Goal: Use online tool/utility: Utilize a website feature to perform a specific function

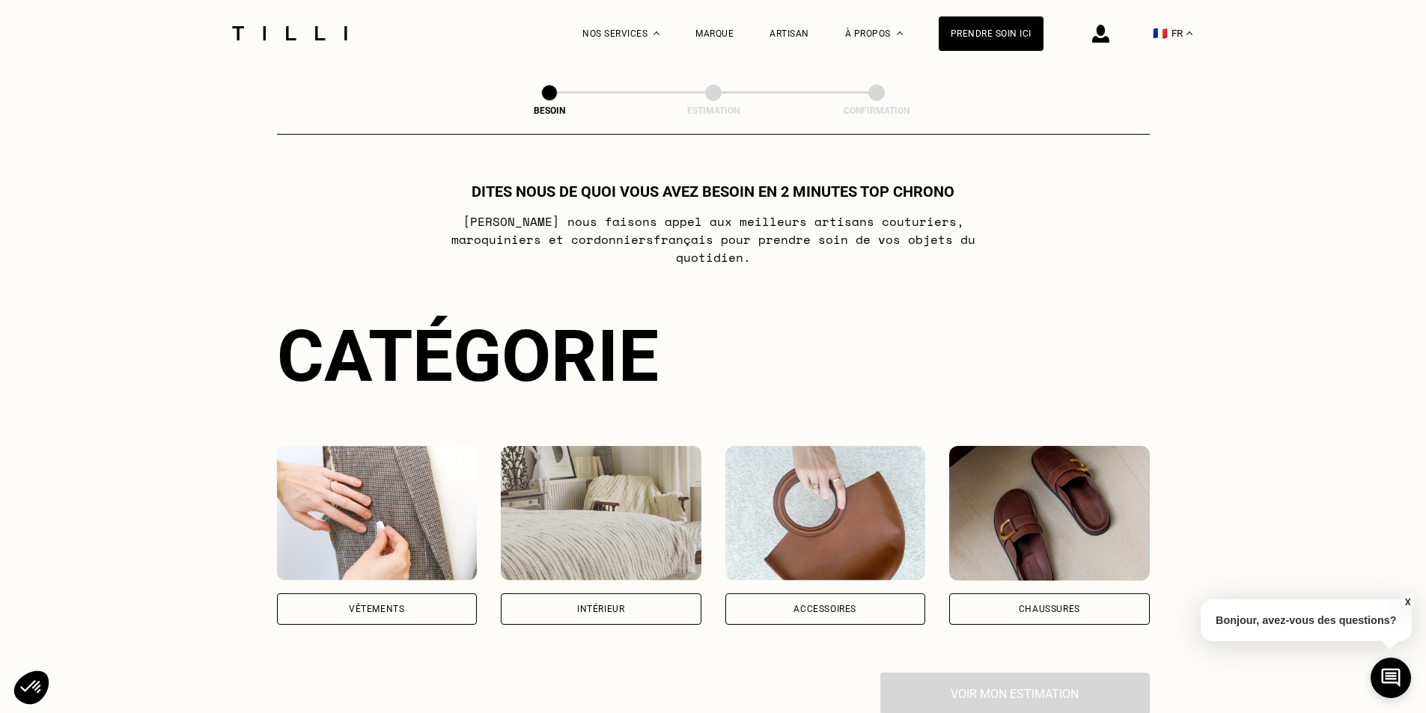
click at [368, 605] on div "Vêtements" at bounding box center [376, 609] width 55 height 9
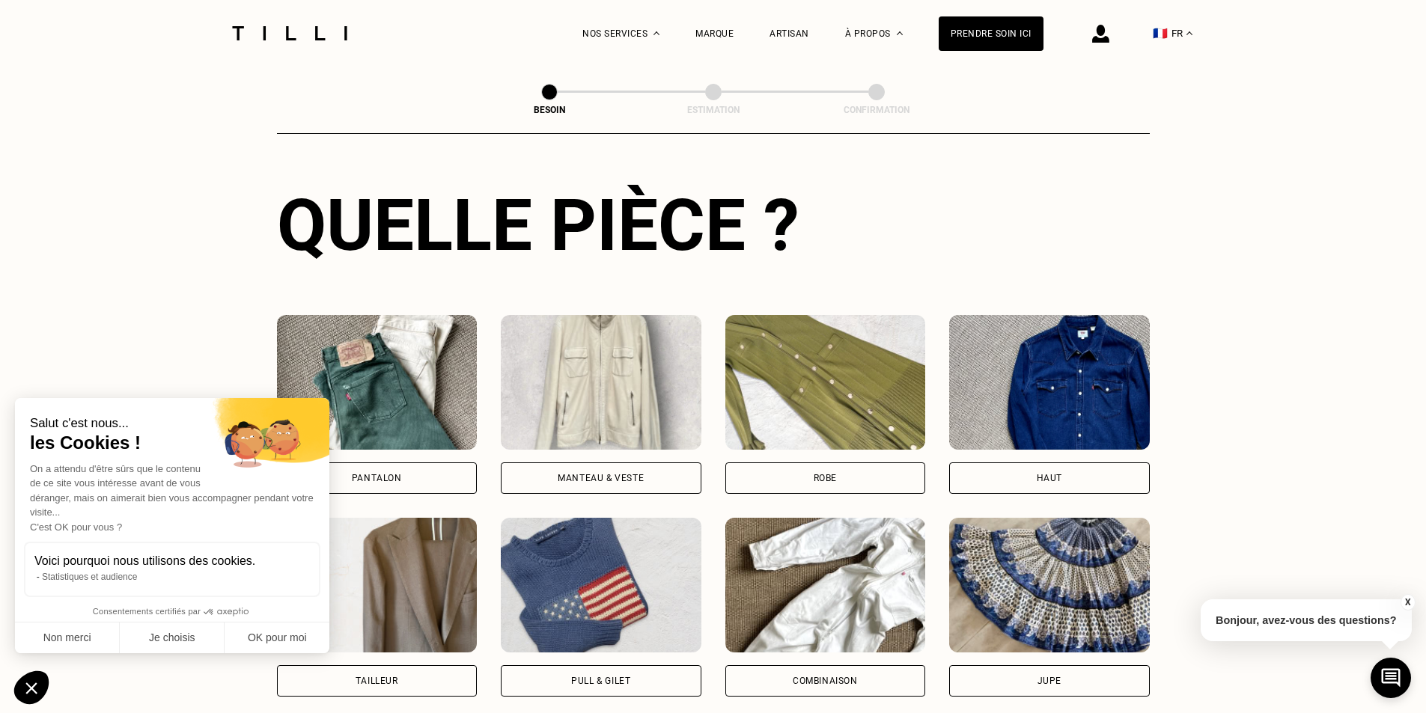
scroll to position [564, 0]
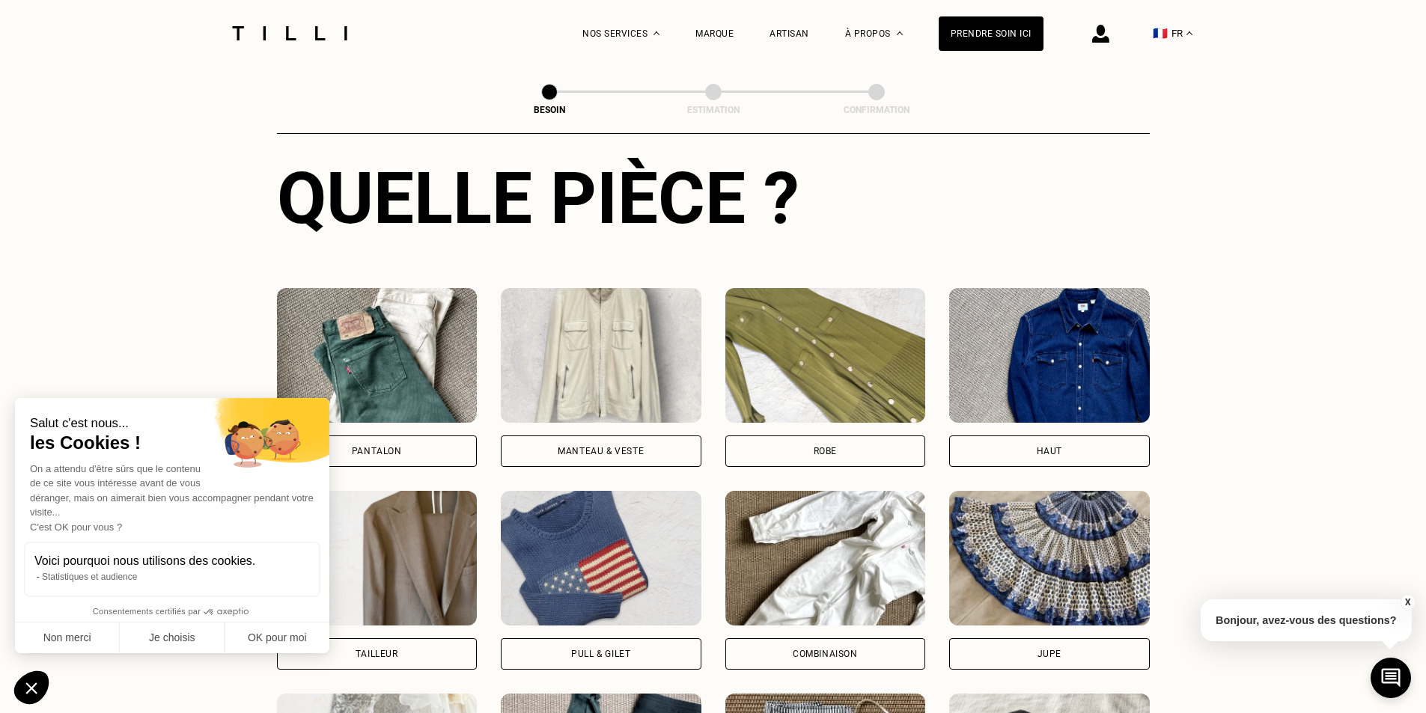
click at [827, 447] on div "Robe" at bounding box center [825, 451] width 23 height 9
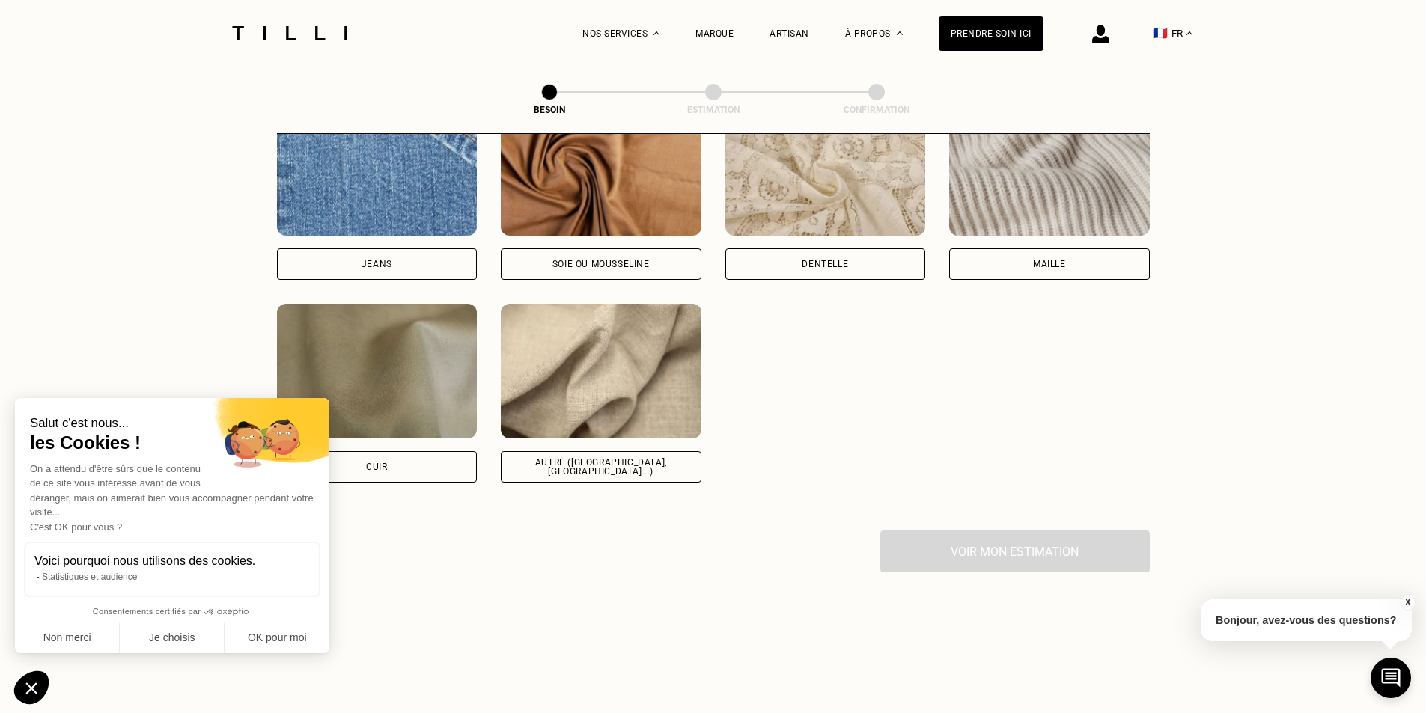
scroll to position [1678, 0]
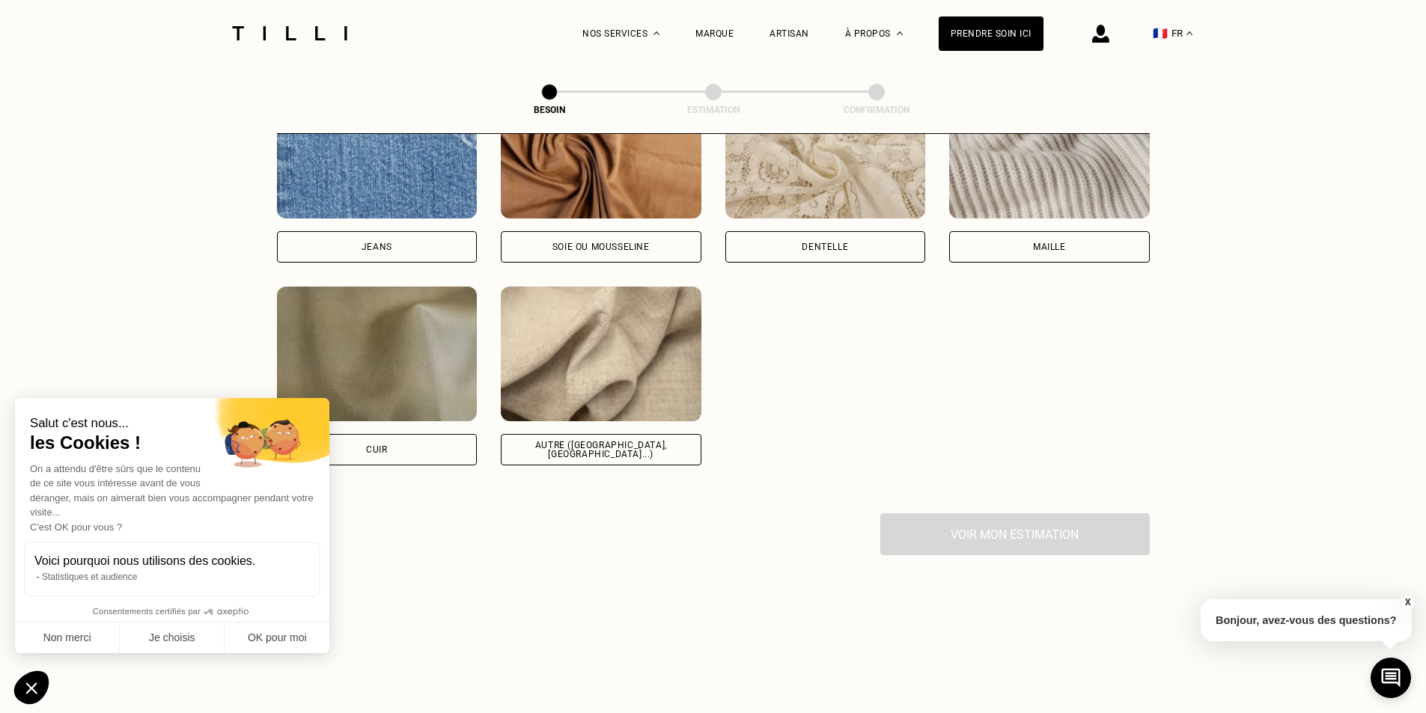
click at [604, 441] on div "Autre ([GEOGRAPHIC_DATA], [GEOGRAPHIC_DATA]...)" at bounding box center [601, 450] width 175 height 18
select select "FR"
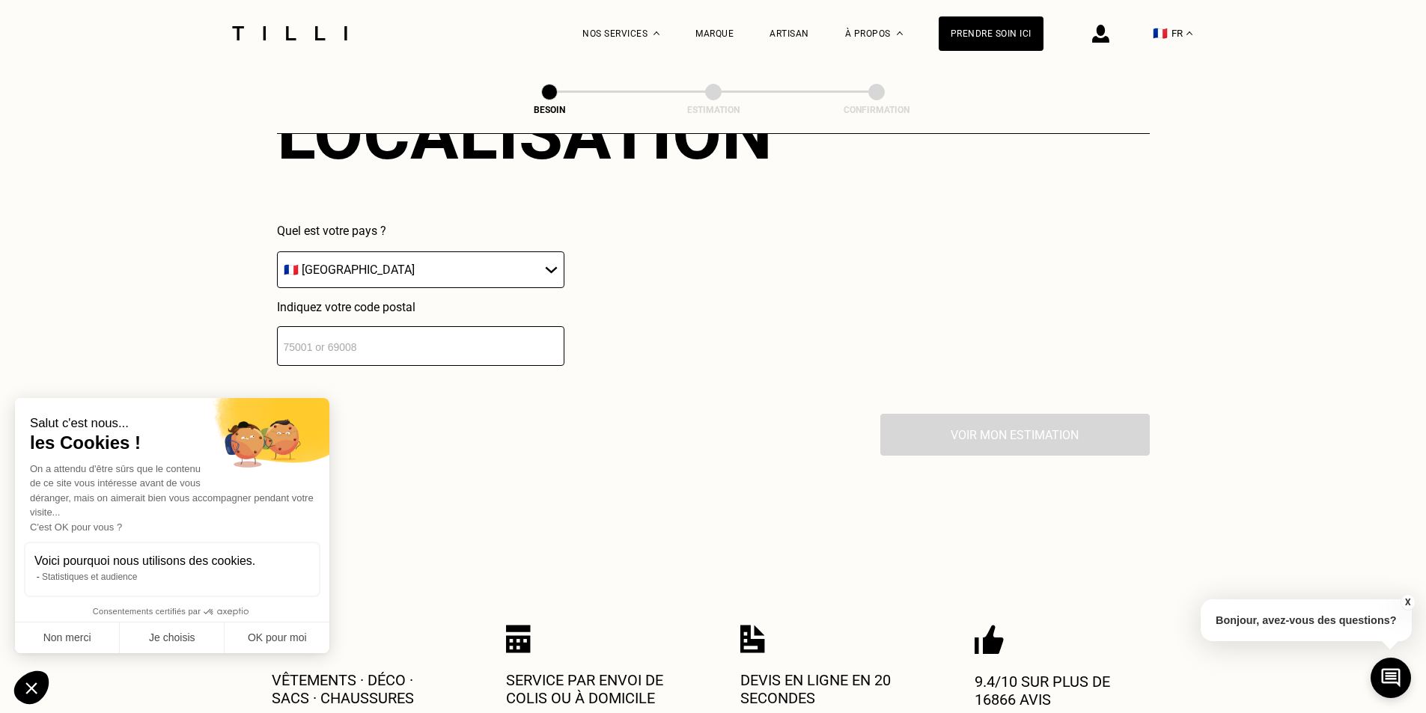
scroll to position [2163, 0]
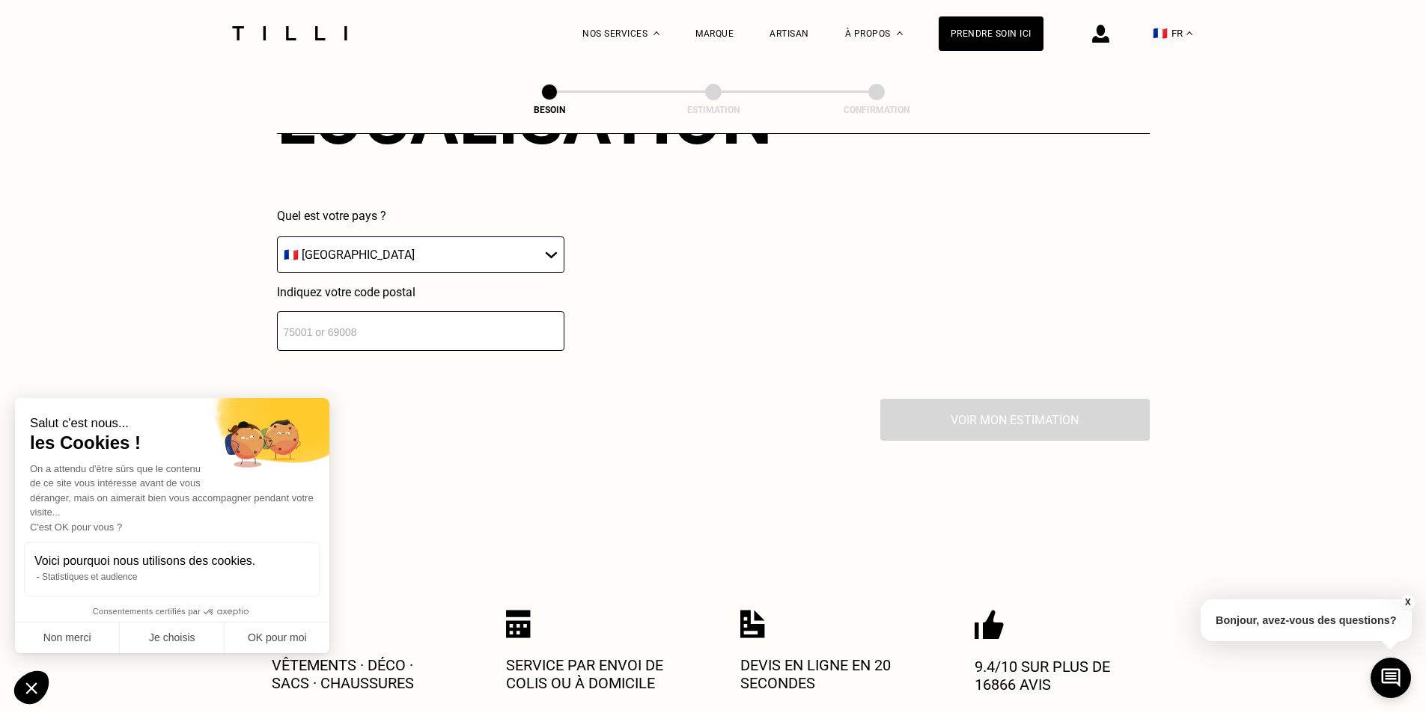
click at [343, 328] on input "number" at bounding box center [420, 331] width 287 height 40
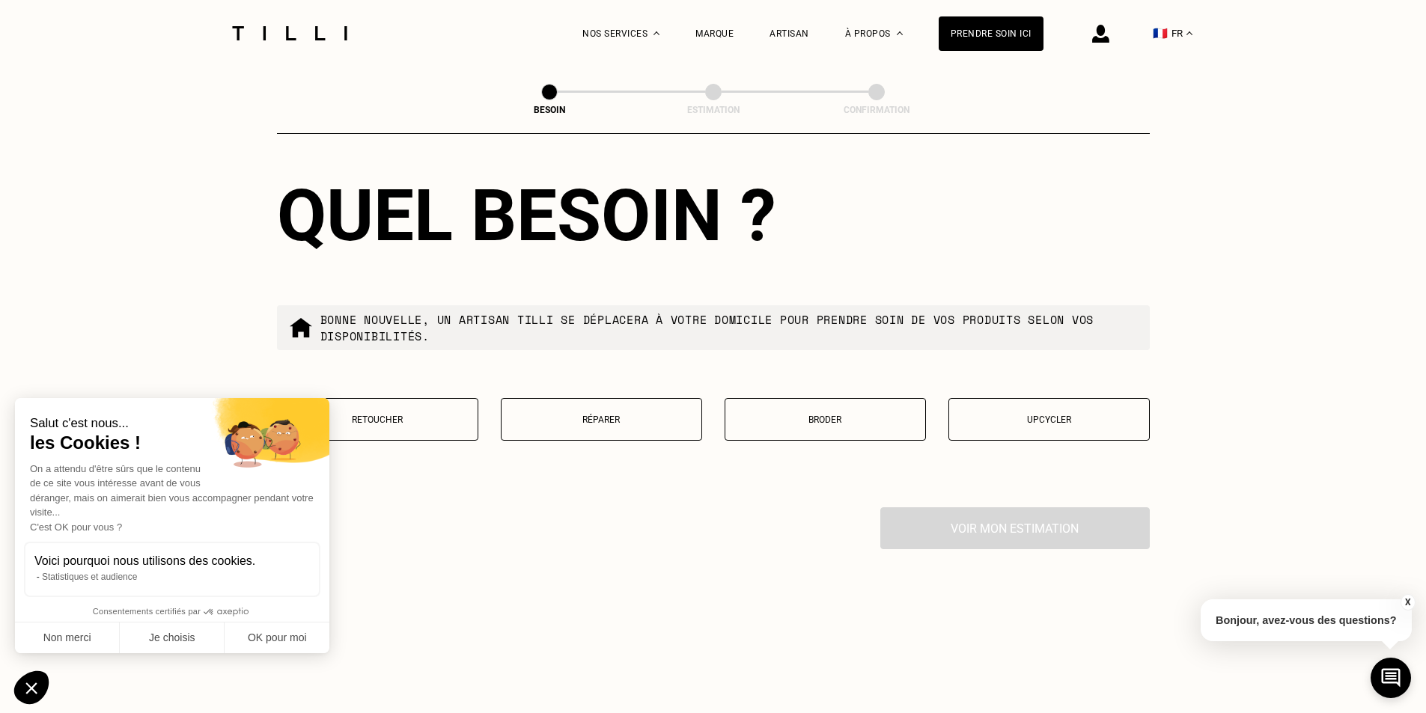
scroll to position [2460, 0]
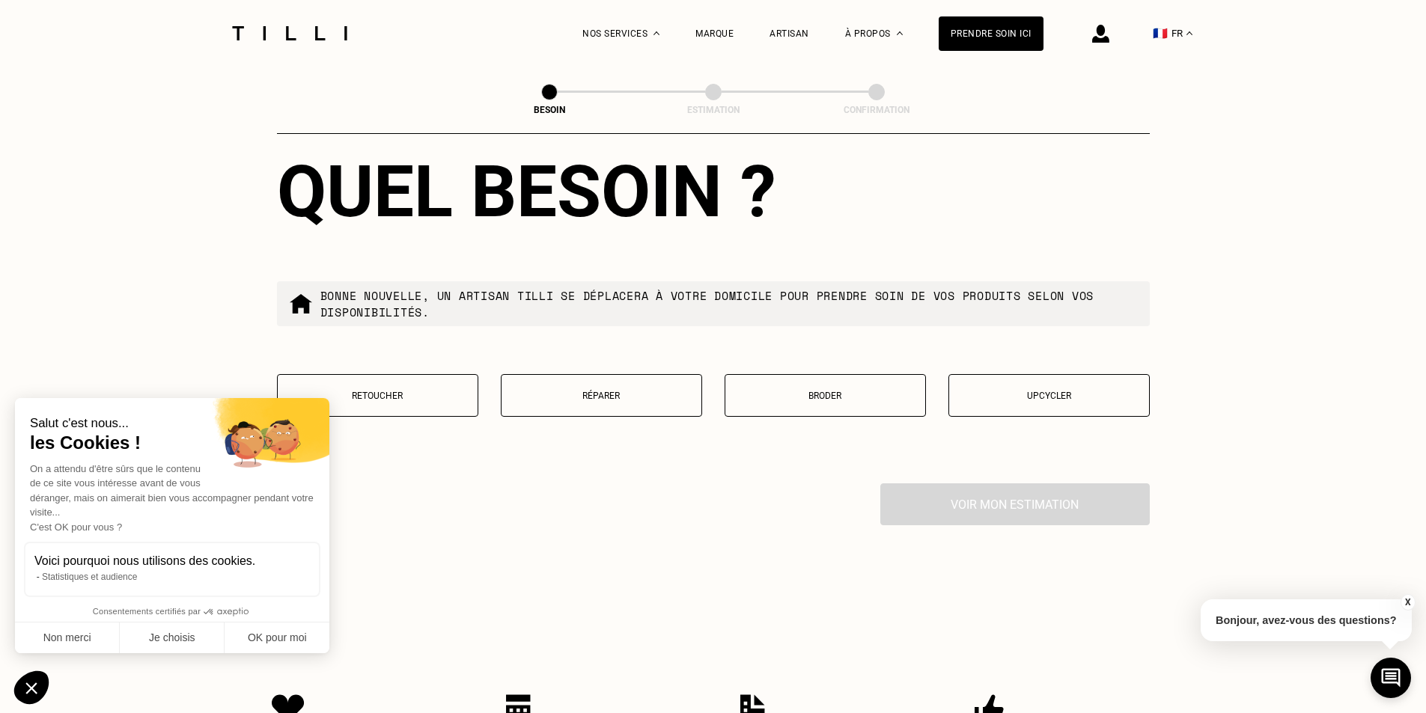
type input "94110"
click at [844, 391] on p "Broder" at bounding box center [825, 396] width 185 height 10
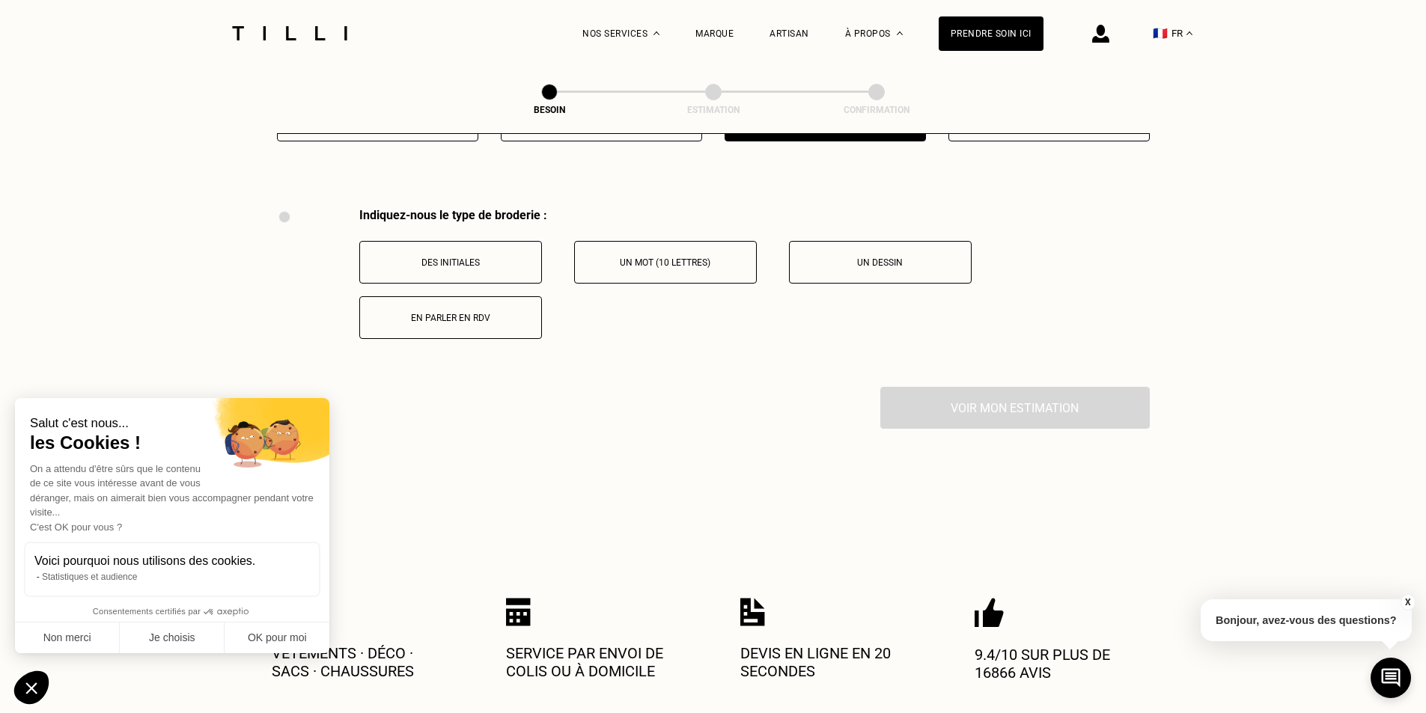
scroll to position [2769, 0]
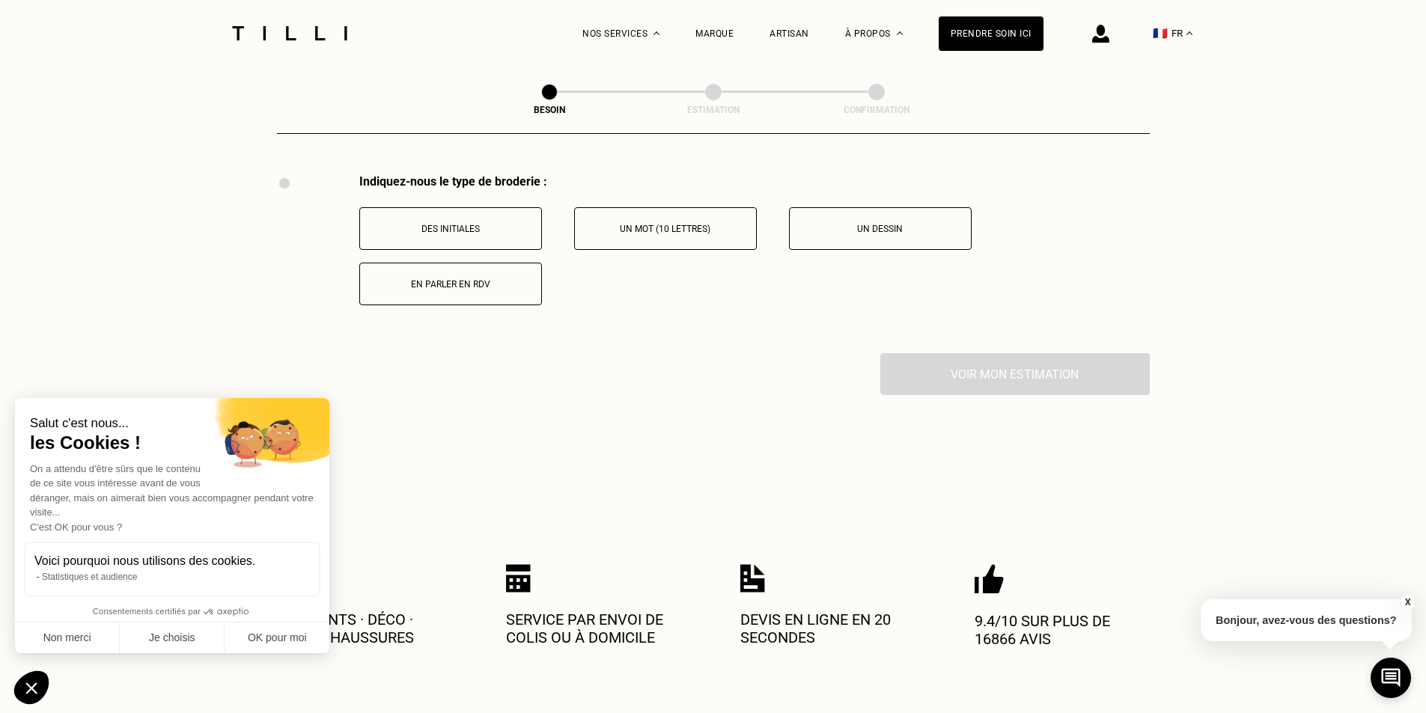
click at [864, 224] on p "Un dessin" at bounding box center [880, 229] width 166 height 10
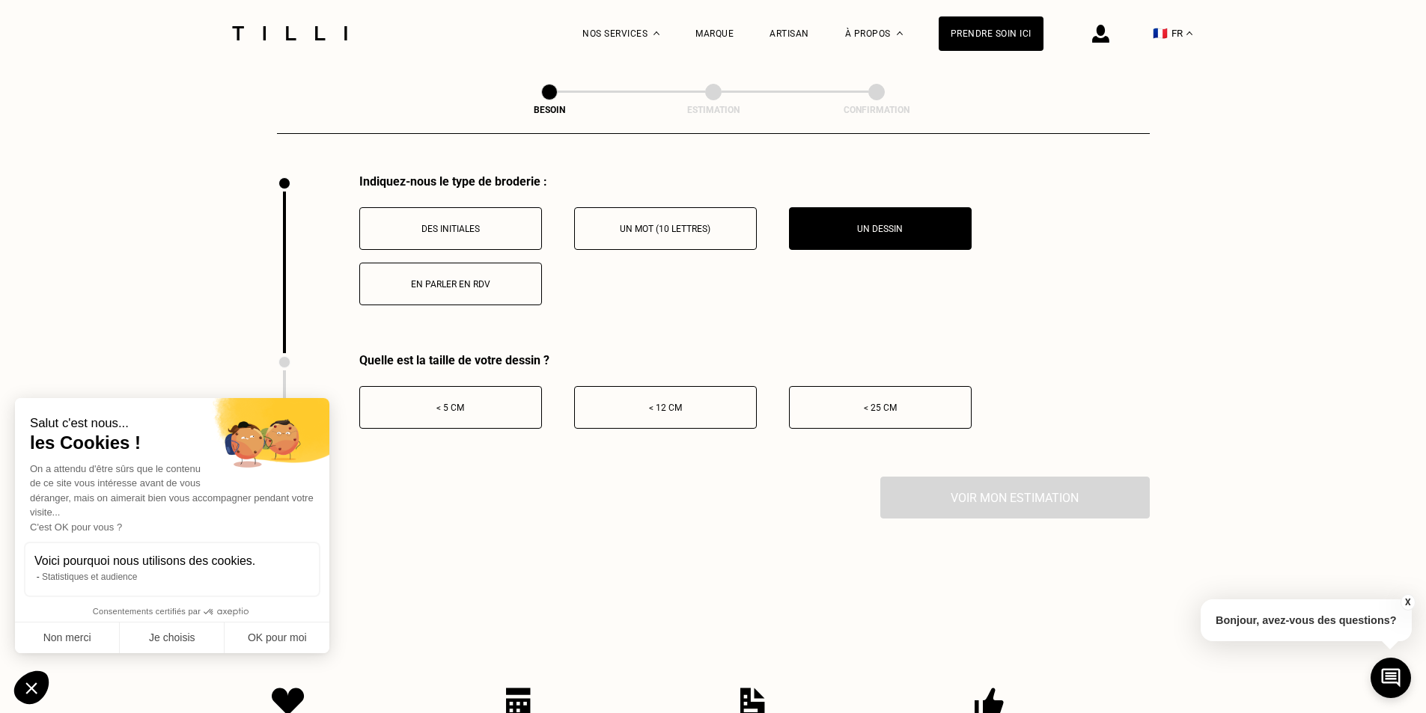
click at [673, 404] on p "< 12 cm" at bounding box center [665, 408] width 166 height 10
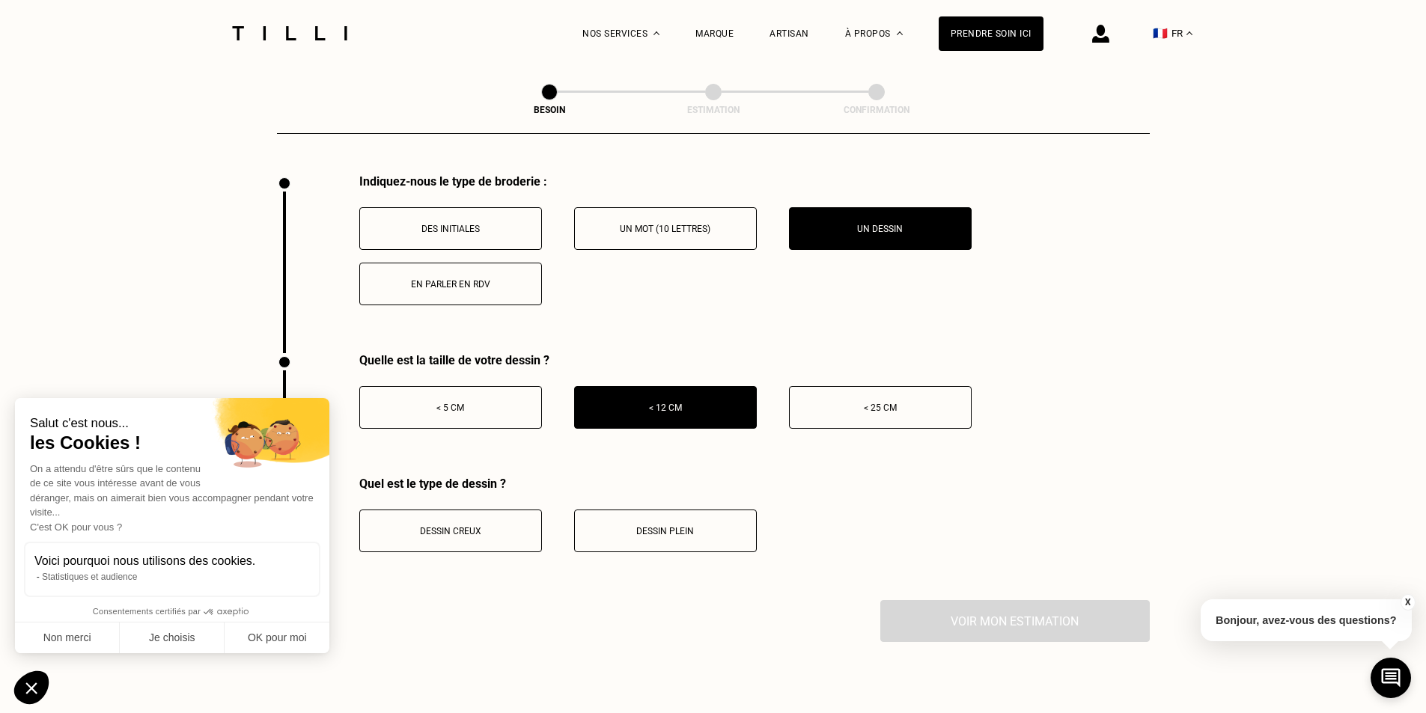
click at [666, 526] on p "Dessin plein" at bounding box center [665, 531] width 166 height 10
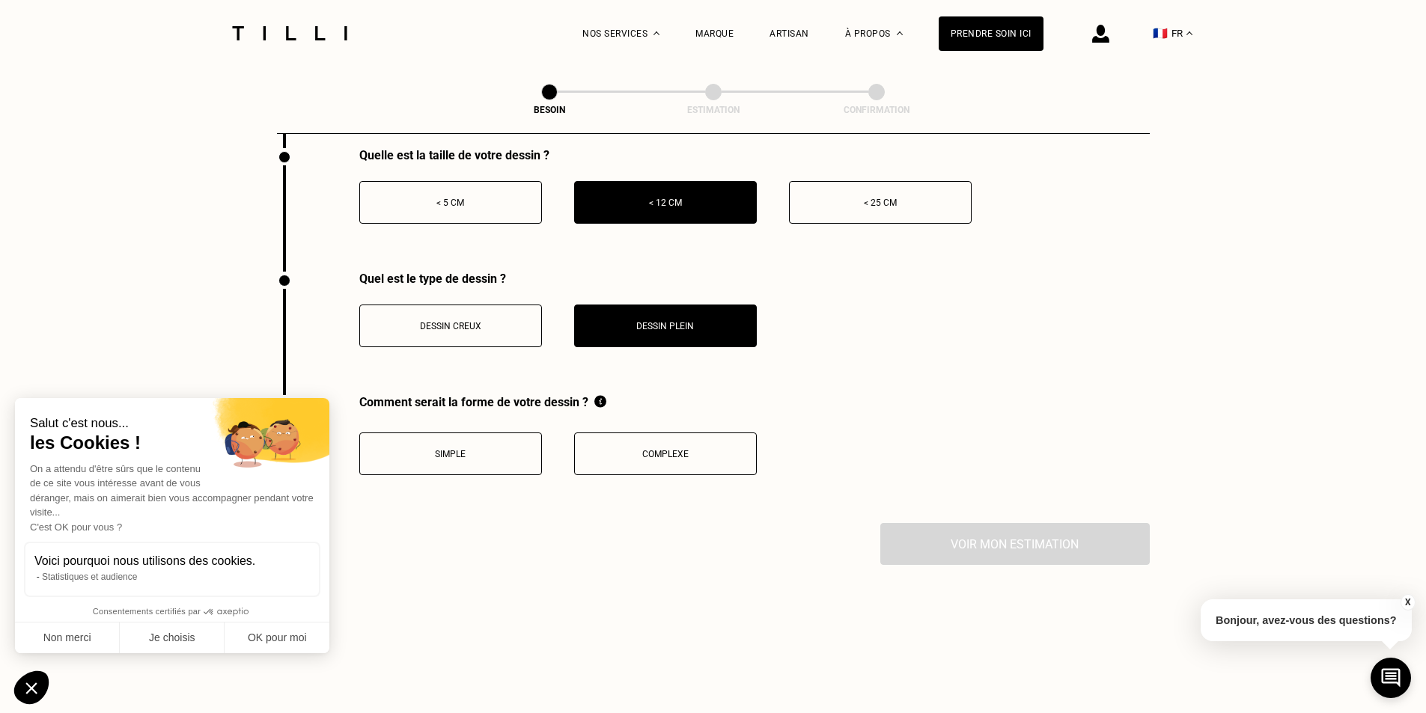
scroll to position [2994, 0]
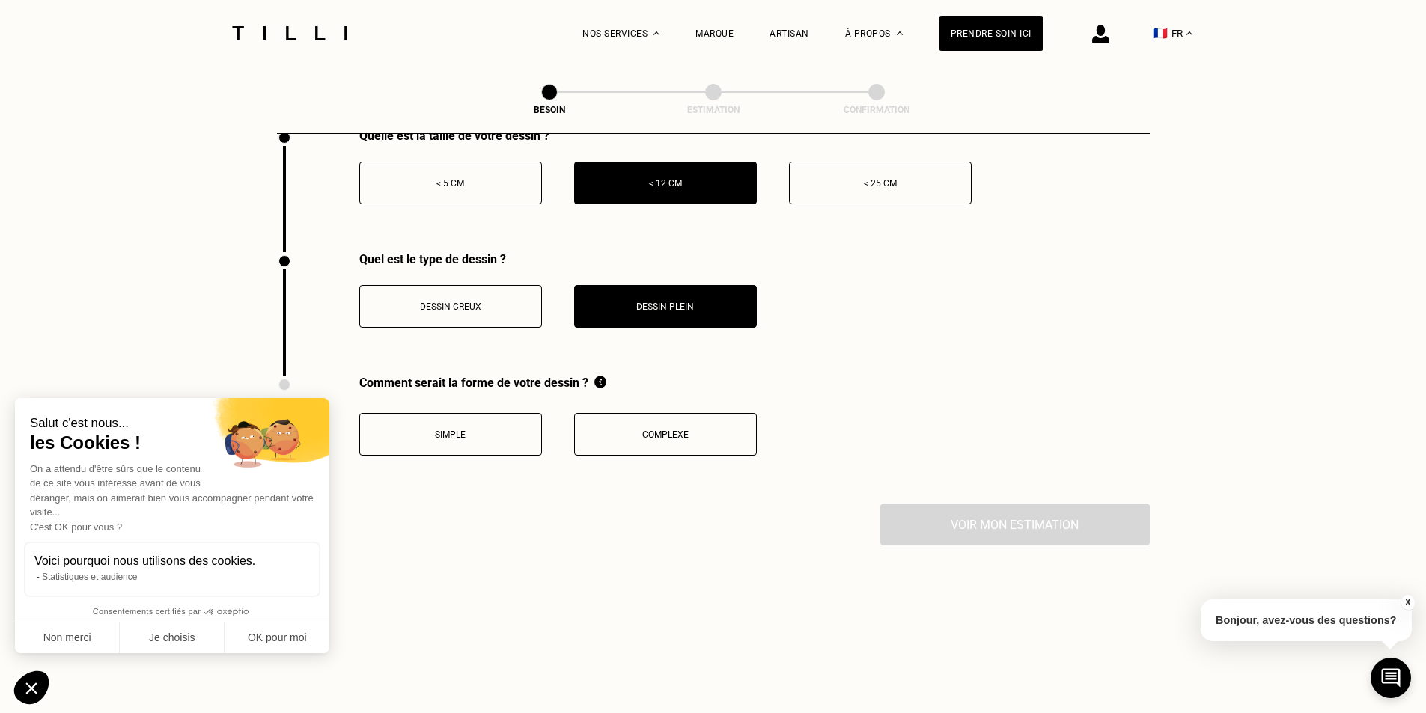
click at [467, 436] on button "Simple" at bounding box center [450, 434] width 183 height 43
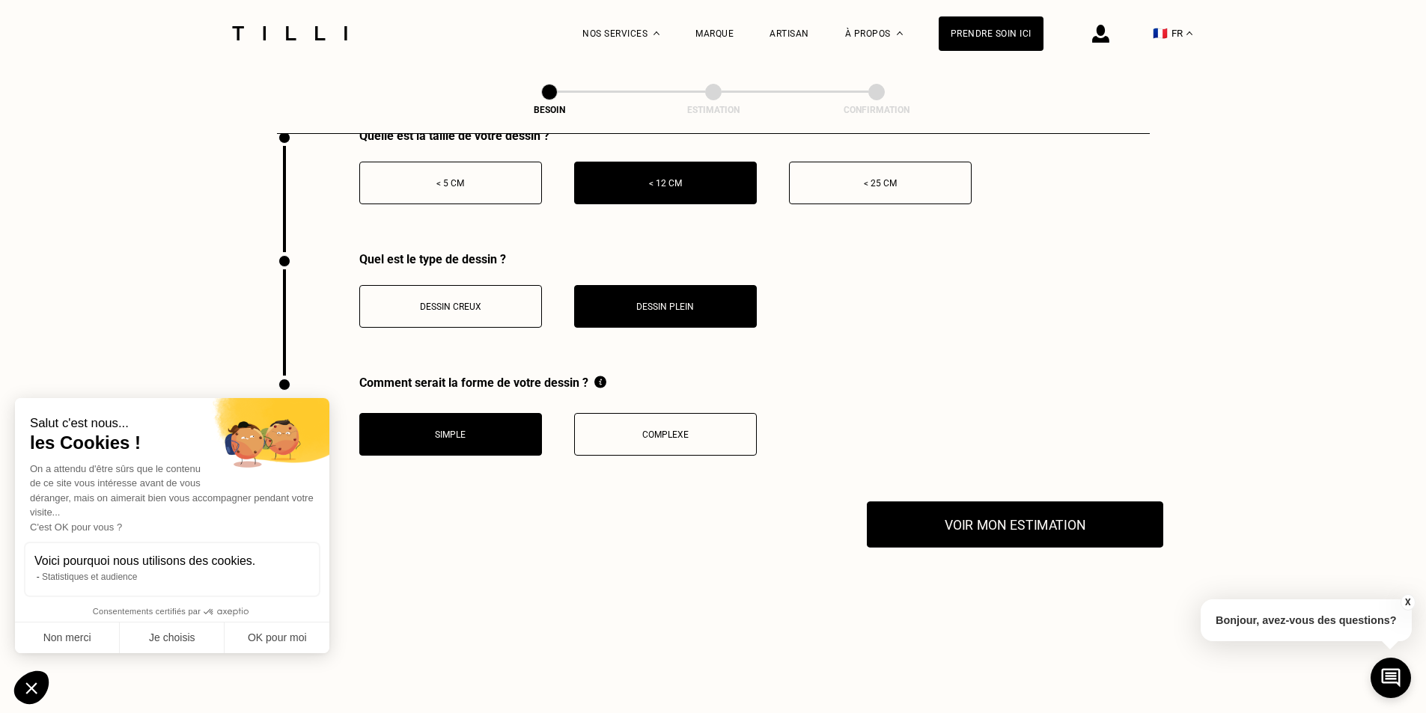
click at [953, 514] on button "Voir mon estimation" at bounding box center [1015, 525] width 296 height 46
